Goal: Information Seeking & Learning: Check status

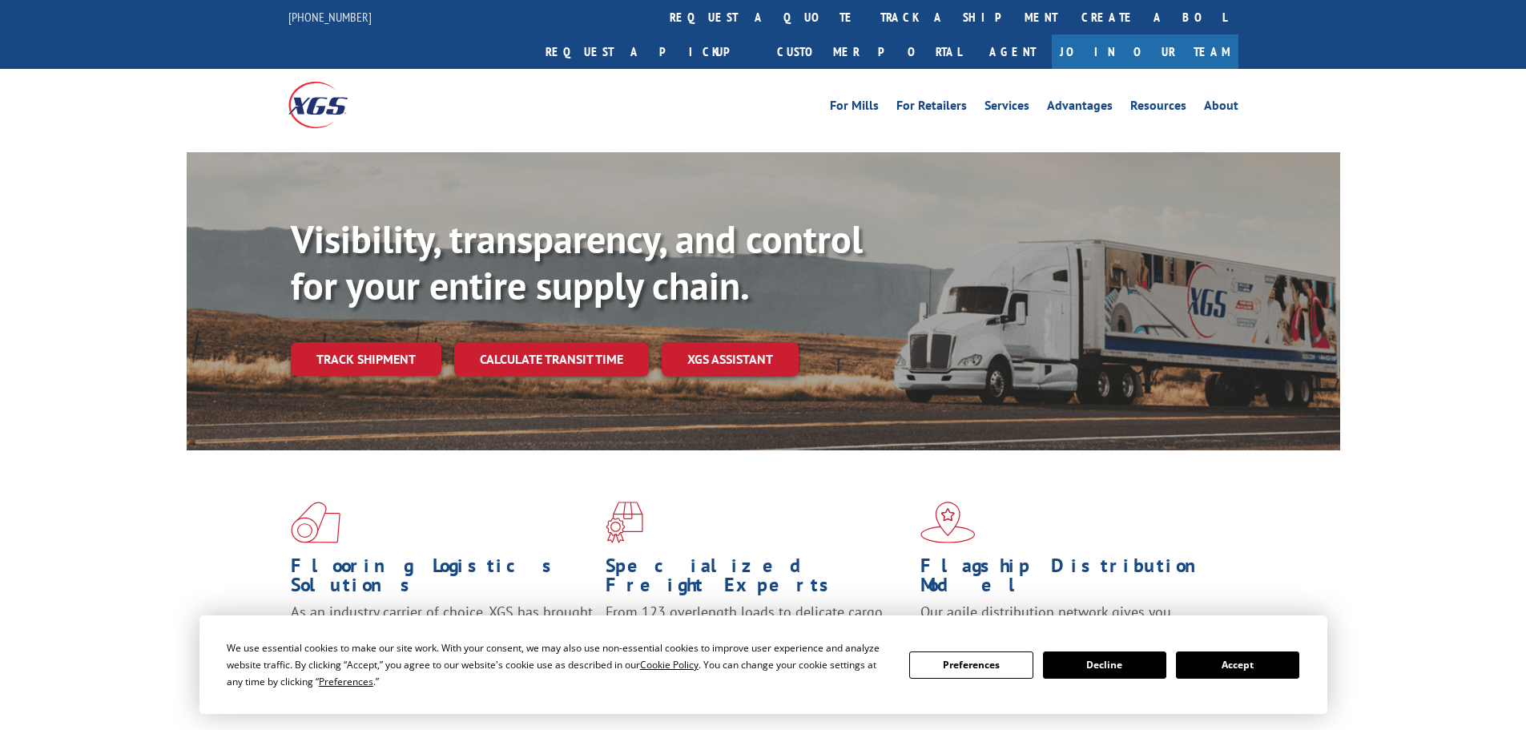
click at [1261, 655] on button "Accept" at bounding box center [1237, 664] width 123 height 27
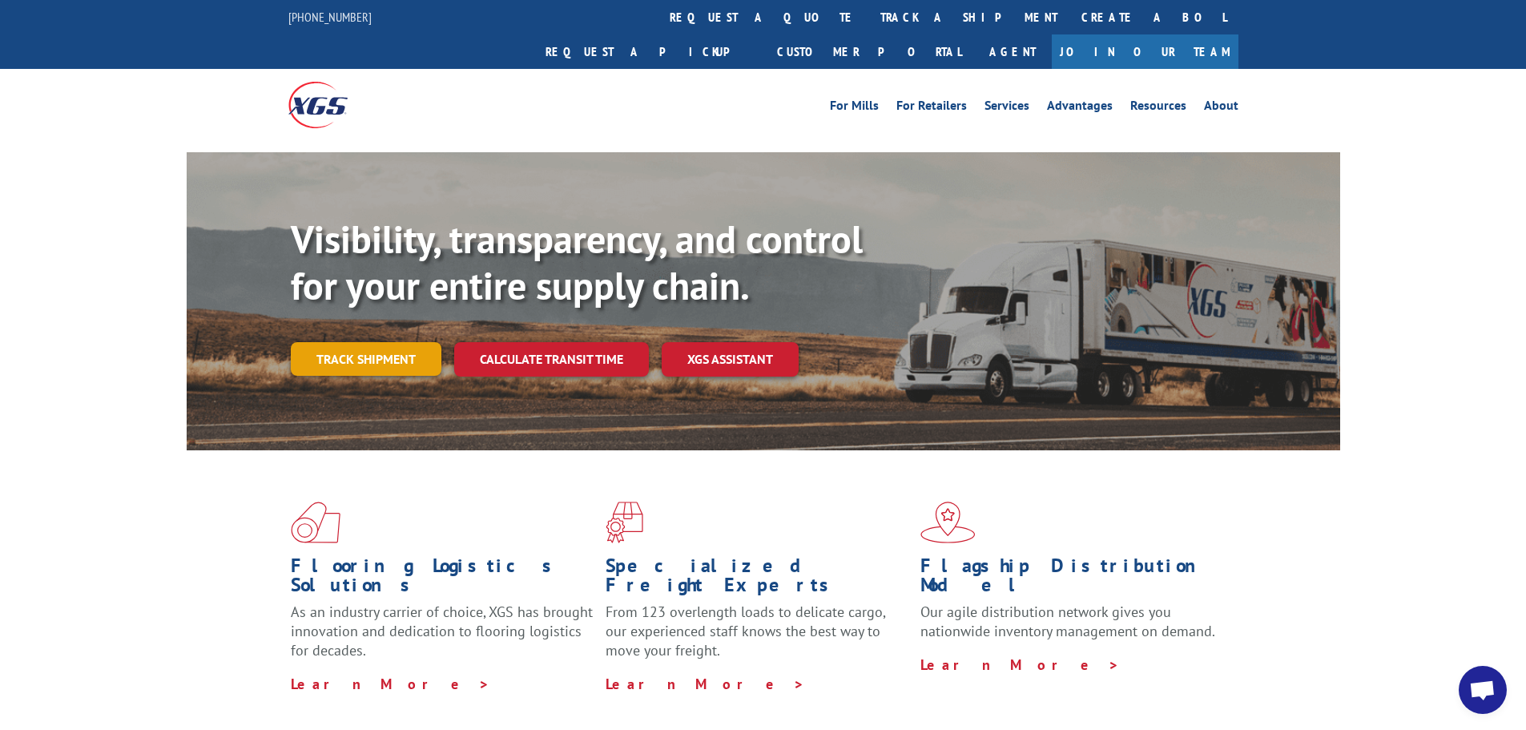
click at [348, 342] on link "Track shipment" at bounding box center [366, 359] width 151 height 34
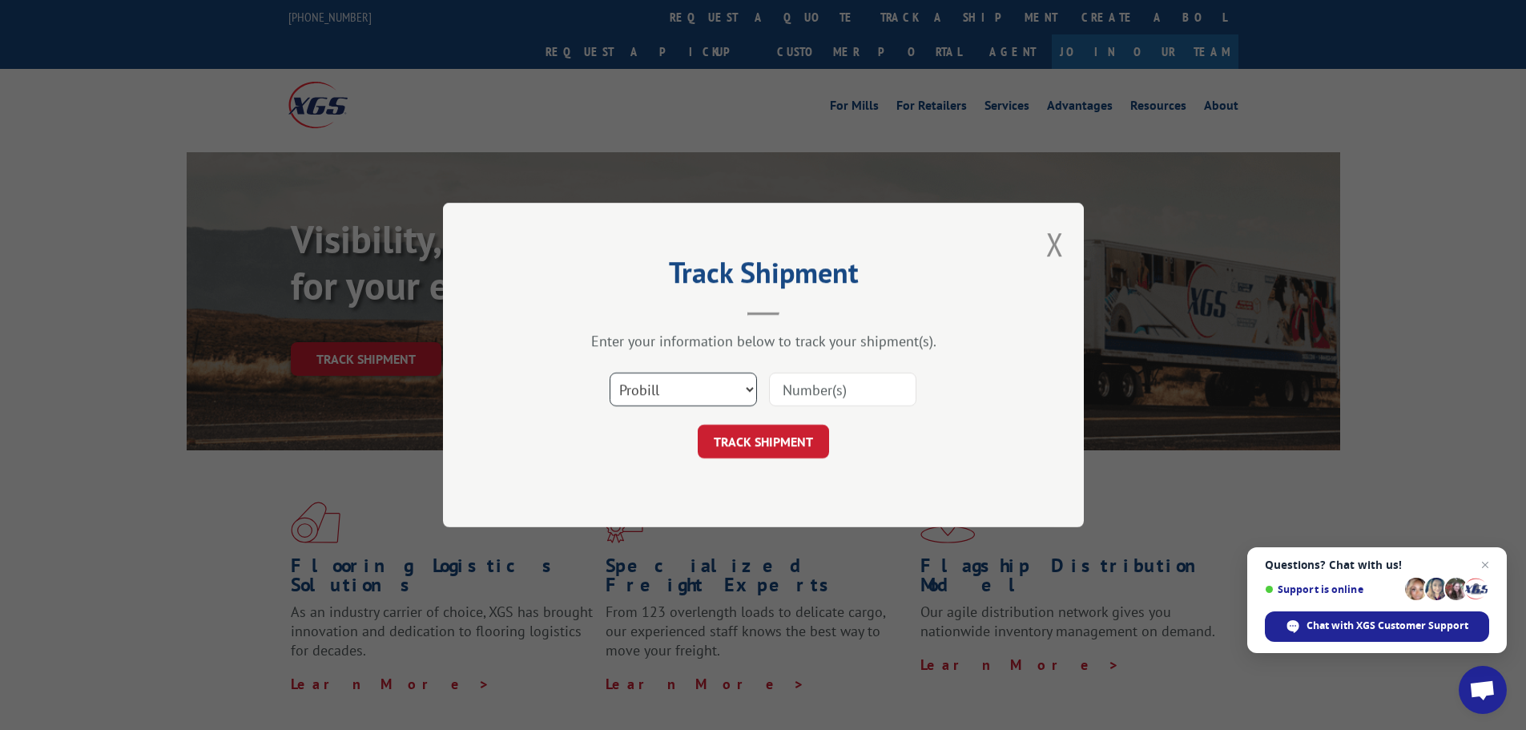
click at [712, 373] on select "Select category... Probill BOL PO" at bounding box center [682, 389] width 147 height 34
select select "bol"
click at [609, 372] on select "Select category... Probill BOL PO" at bounding box center [682, 389] width 147 height 34
click at [806, 388] on input at bounding box center [842, 389] width 147 height 34
paste input "6000963"
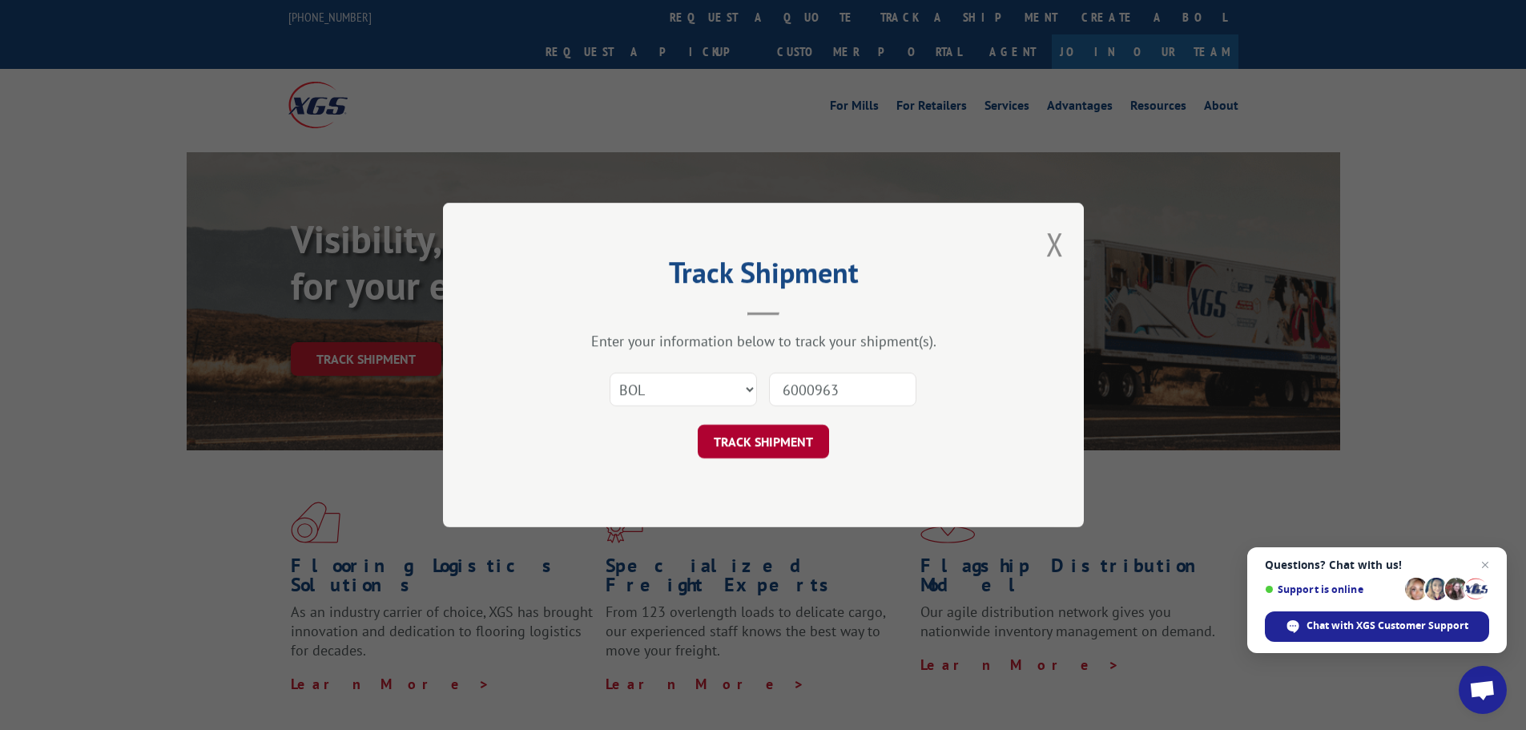
type input "6000963"
click at [759, 448] on button "TRACK SHIPMENT" at bounding box center [763, 441] width 131 height 34
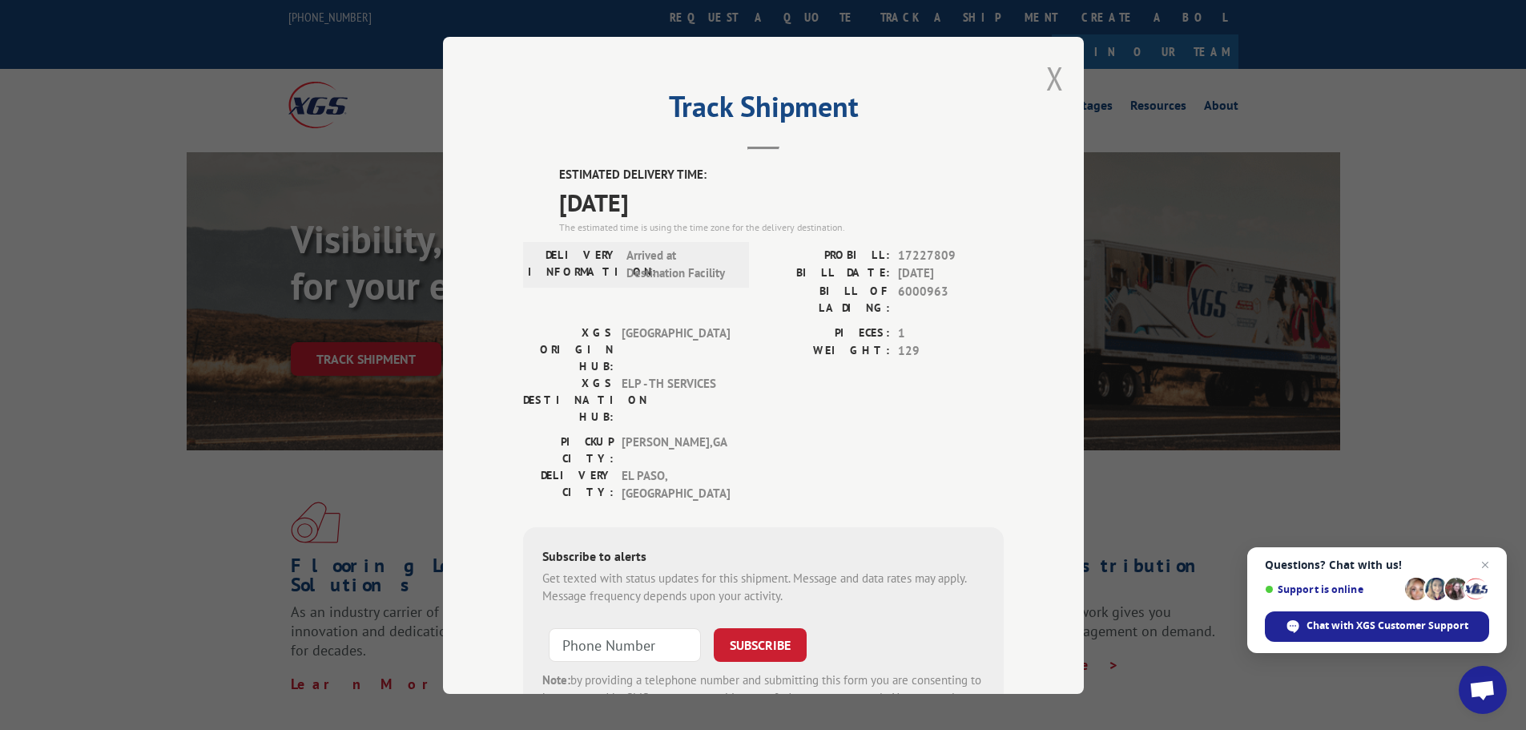
click at [1046, 87] on button "Close modal" at bounding box center [1055, 78] width 18 height 42
